Goal: Find specific page/section: Find specific page/section

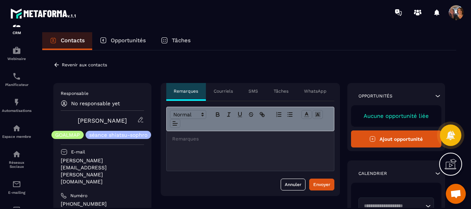
scroll to position [1596, 0]
click at [55, 64] on icon at bounding box center [56, 64] width 7 height 7
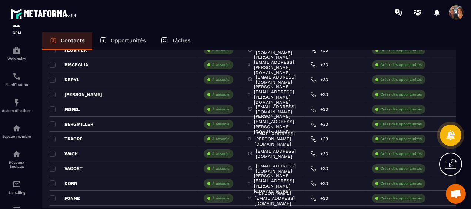
scroll to position [926, 0]
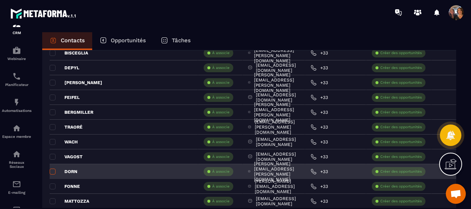
click at [51, 170] on span at bounding box center [53, 171] width 6 height 6
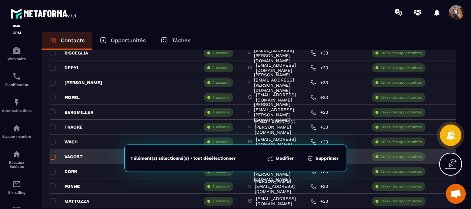
click at [53, 154] on span at bounding box center [53, 157] width 6 height 6
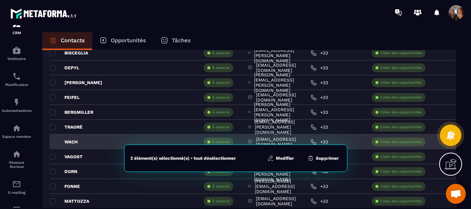
click at [51, 139] on p "WACH" at bounding box center [64, 142] width 28 height 6
